Goal: Information Seeking & Learning: Check status

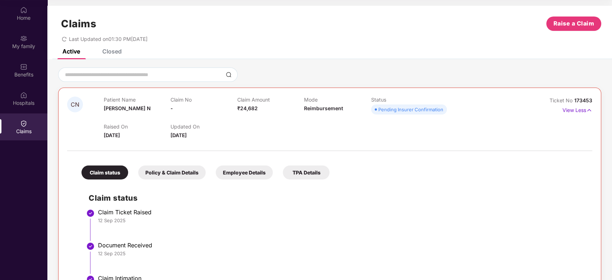
scroll to position [63, 0]
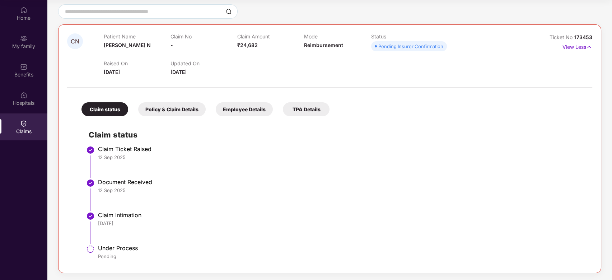
drag, startPoint x: 0, startPoint y: 0, endPoint x: 245, endPoint y: 58, distance: 251.5
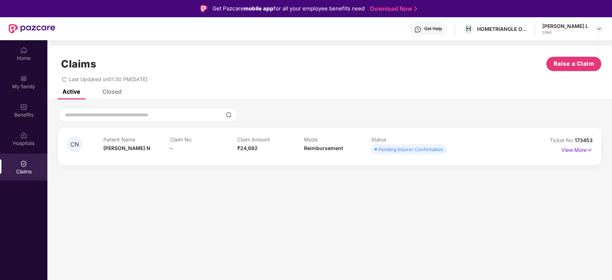
click at [244, 69] on div "Claims Raise a Claim" at bounding box center [329, 64] width 543 height 14
click at [578, 145] on p "View More" at bounding box center [576, 149] width 31 height 10
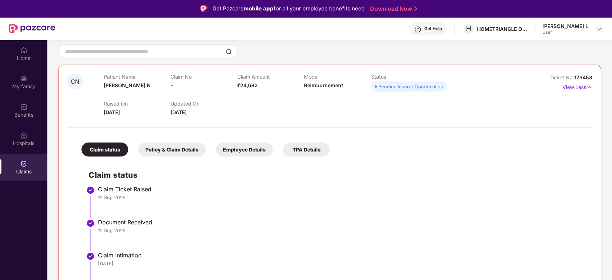
scroll to position [40, 0]
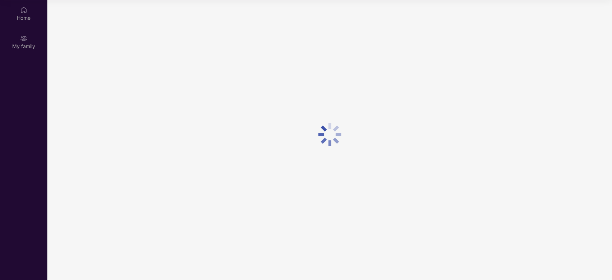
scroll to position [40, 0]
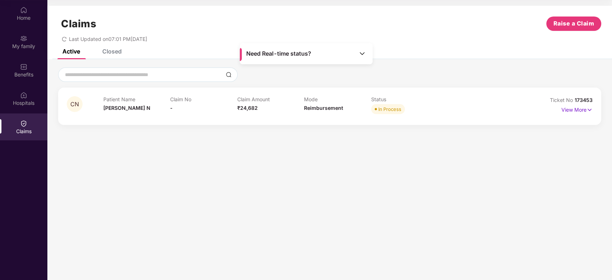
click at [303, 77] on div at bounding box center [329, 74] width 543 height 14
click at [572, 111] on p "View More" at bounding box center [576, 109] width 31 height 10
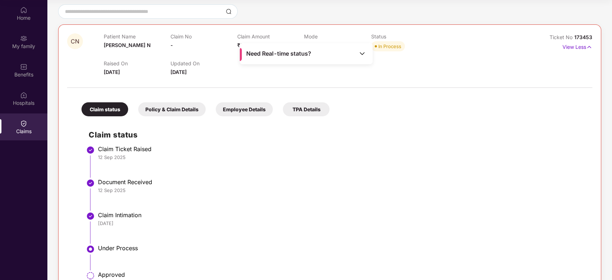
scroll to position [0, 0]
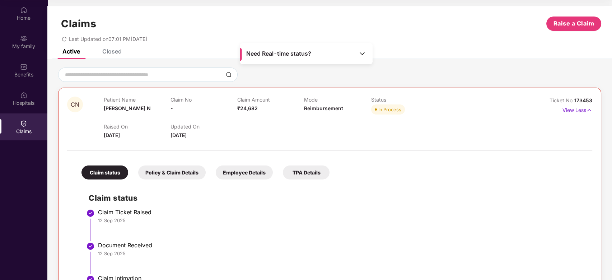
click at [364, 55] on img at bounding box center [361, 53] width 7 height 7
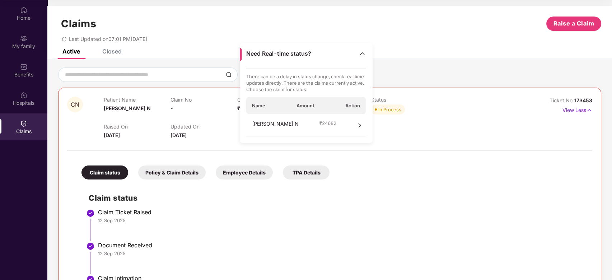
click at [358, 125] on icon "right" at bounding box center [359, 125] width 5 height 5
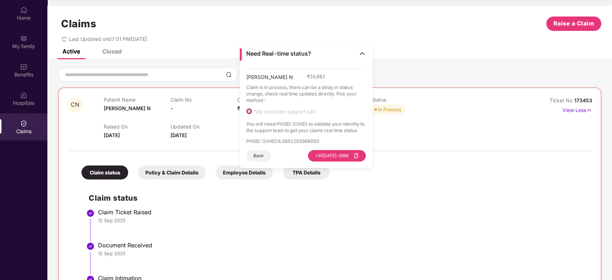
click at [278, 221] on div "12 Sep 2025" at bounding box center [341, 220] width 487 height 6
click at [363, 53] on img at bounding box center [361, 53] width 7 height 7
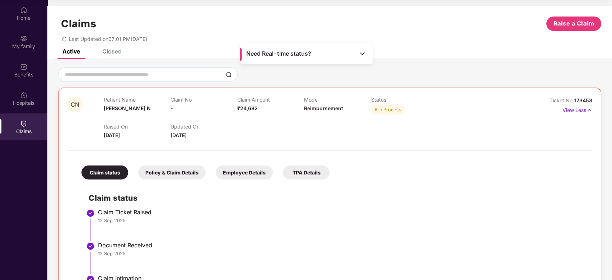
click at [379, 202] on h2 "Claim status" at bounding box center [337, 198] width 496 height 12
